Goal: Transaction & Acquisition: Subscribe to service/newsletter

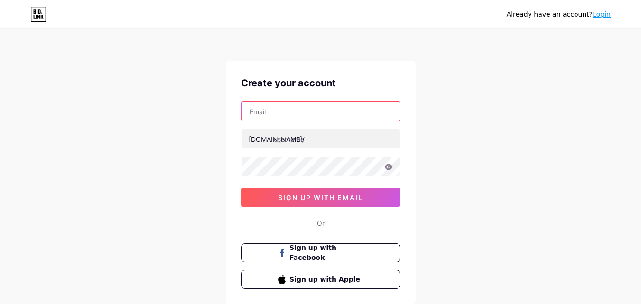
click at [327, 112] on input "text" at bounding box center [321, 111] width 159 height 19
type input "[EMAIL_ADDRESS][DOMAIN_NAME]"
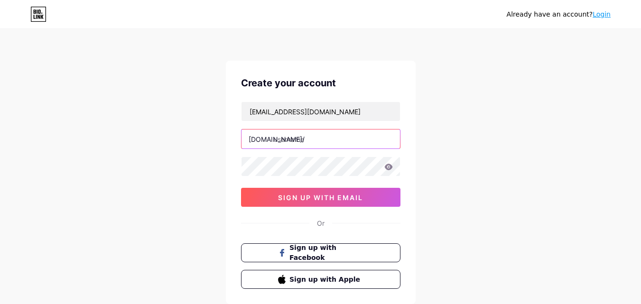
click at [318, 138] on input "text" at bounding box center [321, 139] width 159 height 19
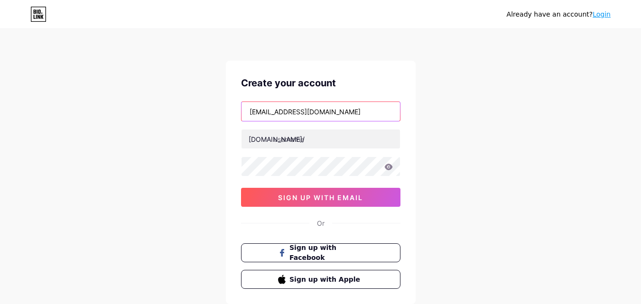
click at [266, 114] on input "[EMAIL_ADDRESS][DOMAIN_NAME]" at bounding box center [321, 111] width 159 height 19
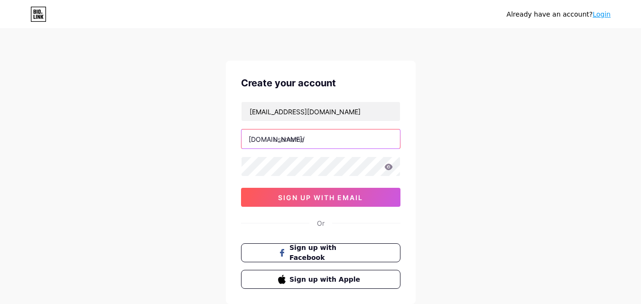
click at [307, 139] on input "text" at bounding box center [321, 139] width 159 height 19
paste input "teresacrumu"
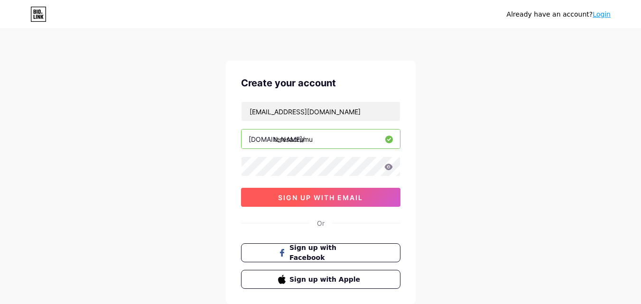
click at [270, 199] on button "sign up with email" at bounding box center [320, 197] width 159 height 19
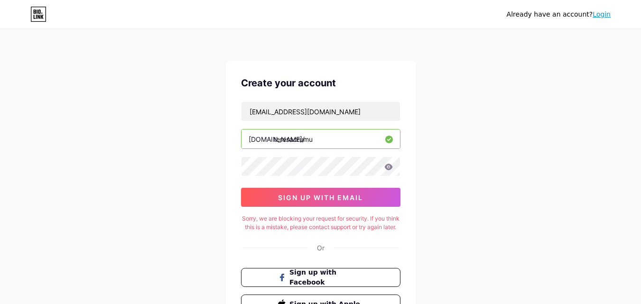
click at [391, 169] on icon at bounding box center [388, 167] width 8 height 6
click at [390, 170] on div at bounding box center [320, 167] width 159 height 20
click at [327, 145] on input "teresacrumu" at bounding box center [321, 139] width 159 height 19
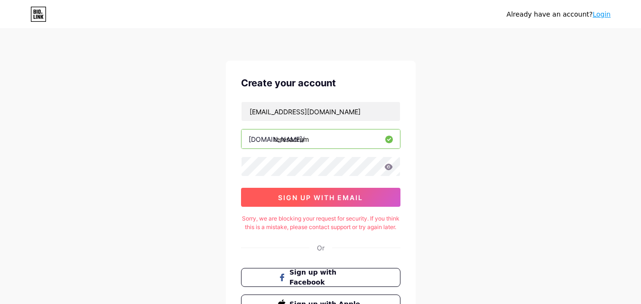
click at [325, 196] on span "sign up with email" at bounding box center [320, 198] width 85 height 8
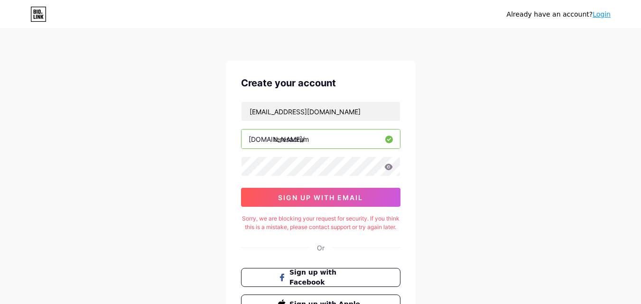
drag, startPoint x: 309, startPoint y: 138, endPoint x: 293, endPoint y: 147, distance: 18.5
click at [293, 147] on input "teresacrum" at bounding box center [321, 139] width 159 height 19
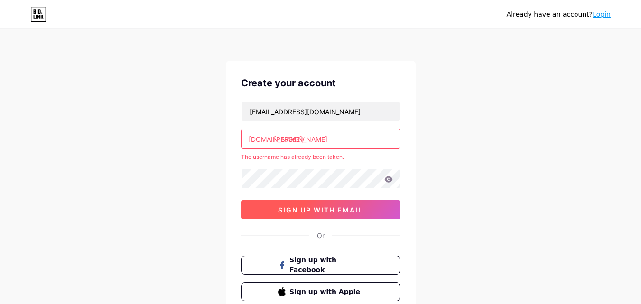
click at [321, 202] on button "sign up with email" at bounding box center [320, 209] width 159 height 19
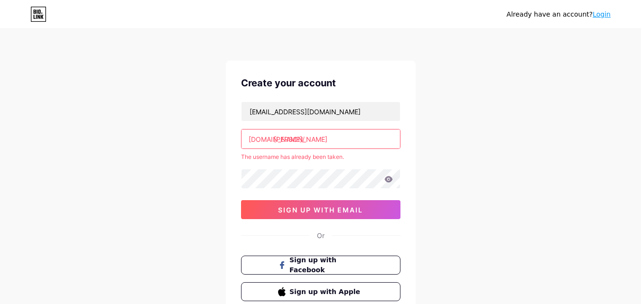
click at [299, 144] on input "teresa" at bounding box center [321, 139] width 159 height 19
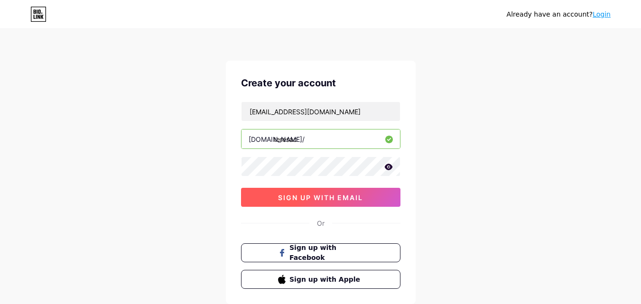
click at [315, 196] on span "sign up with email" at bounding box center [320, 198] width 85 height 8
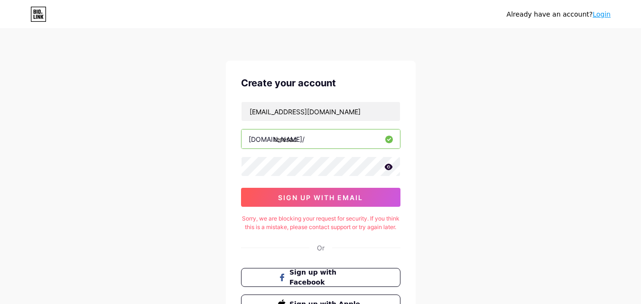
click at [301, 137] on input "teresac" at bounding box center [321, 139] width 159 height 19
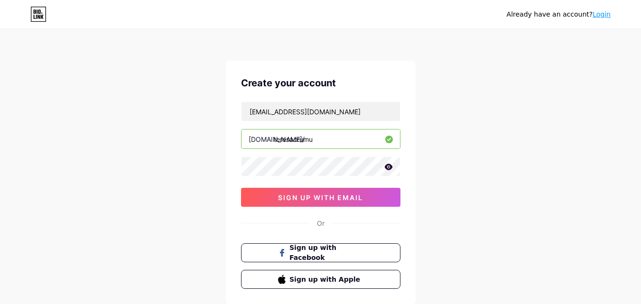
type input "teresacrumu"
click at [295, 185] on div "teresacrumu@gmail.com bio.link/ teresacrumu 0cAFcWeA685f6EU5MQUmSeYaR8n14gyxLmM…" at bounding box center [320, 154] width 159 height 105
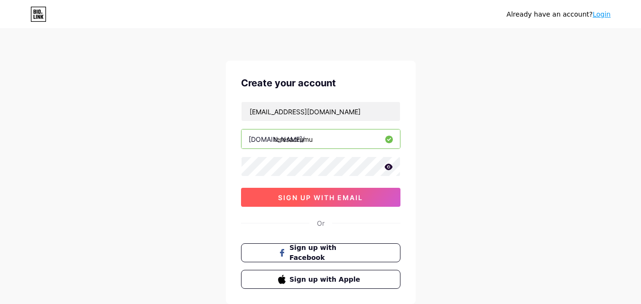
click at [296, 195] on span "sign up with email" at bounding box center [320, 198] width 85 height 8
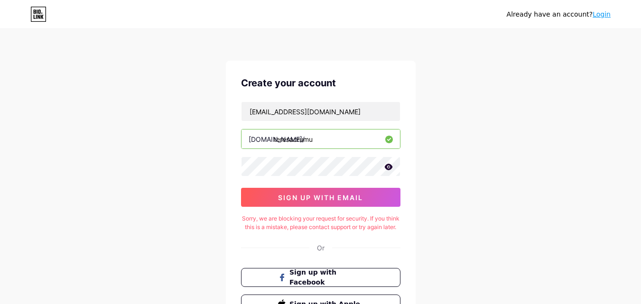
click at [473, 273] on div "Already have an account? Login Create your account teresacrumu@gmail.com bio.li…" at bounding box center [320, 194] width 641 height 388
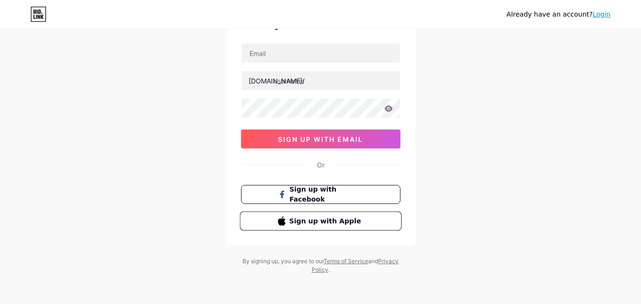
scroll to position [59, 0]
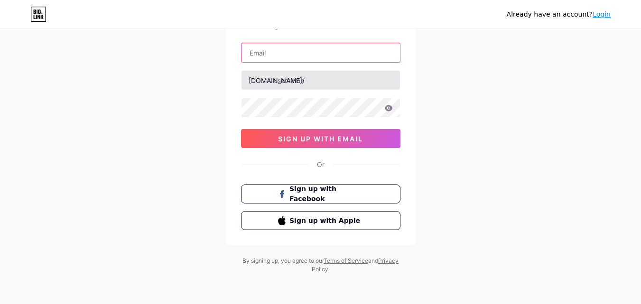
drag, startPoint x: 277, startPoint y: 53, endPoint x: 284, endPoint y: 88, distance: 35.8
click at [277, 54] on input "text" at bounding box center [321, 52] width 159 height 19
type input "[EMAIL_ADDRESS][DOMAIN_NAME]"
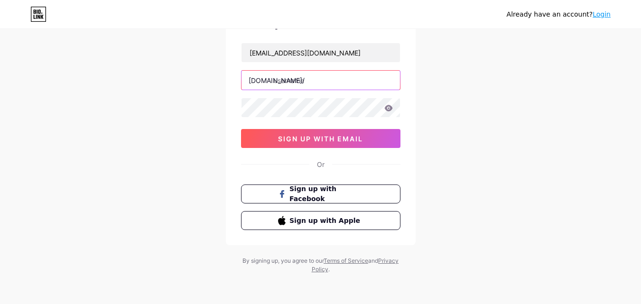
click at [336, 85] on input "text" at bounding box center [321, 80] width 159 height 19
paste input "lipovivereviews"
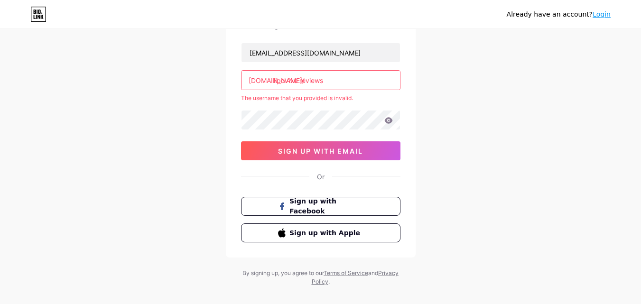
click at [298, 83] on input "lipovive reviews" at bounding box center [321, 80] width 159 height 19
click at [299, 83] on input "lipovive reviews" at bounding box center [321, 80] width 159 height 19
click at [334, 86] on input "lipovivereviews" at bounding box center [321, 80] width 159 height 19
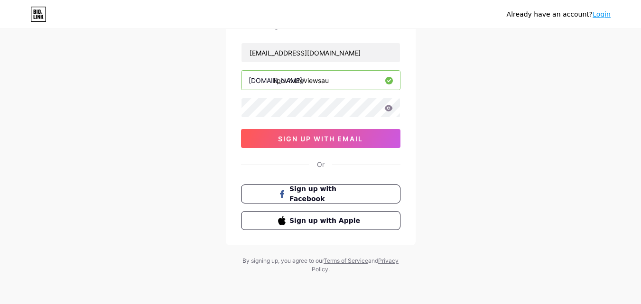
type input "lipovivereviewsau"
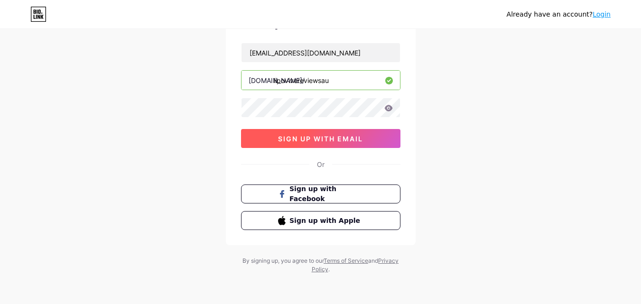
click at [267, 142] on button "sign up with email" at bounding box center [320, 138] width 159 height 19
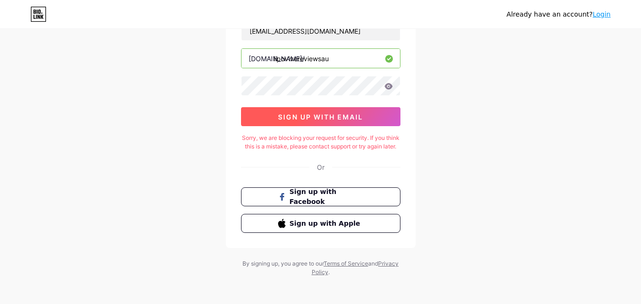
scroll to position [92, 0]
